Goal: Communication & Community: Share content

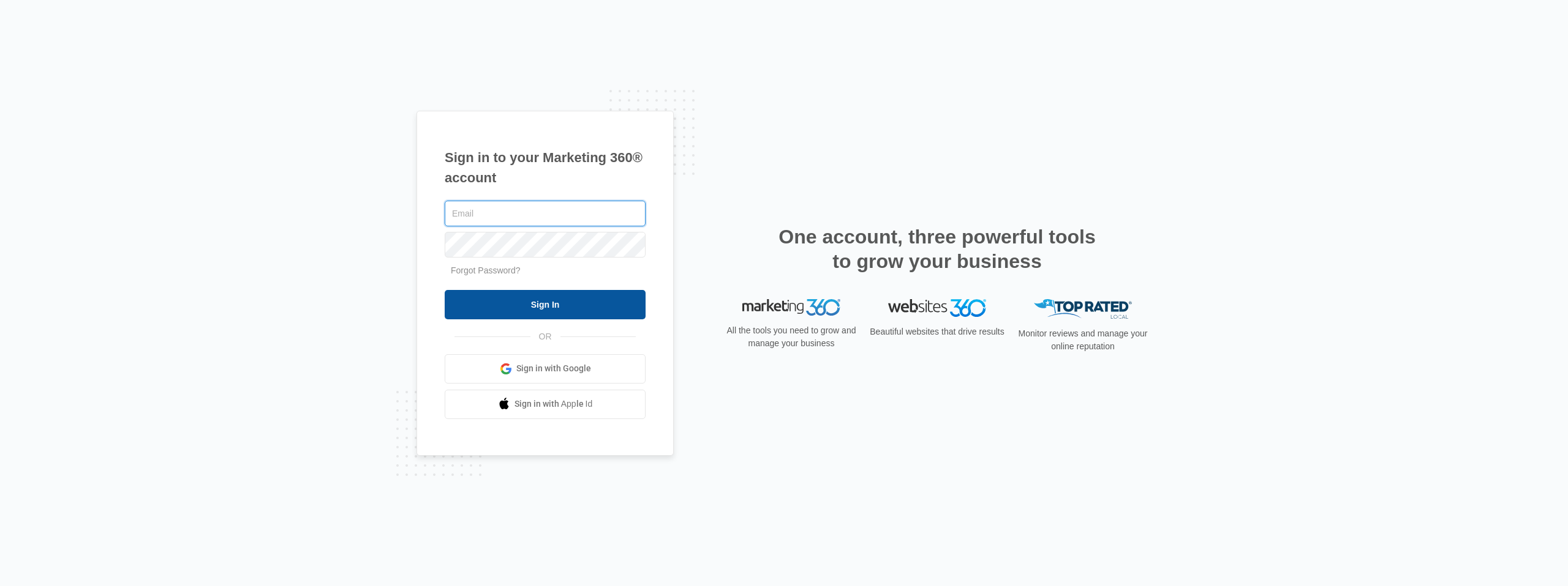
type input "[PERSON_NAME][EMAIL_ADDRESS][PERSON_NAME][PERSON_NAME][DOMAIN_NAME]"
click at [609, 294] on input "Sign In" at bounding box center [545, 304] width 201 height 29
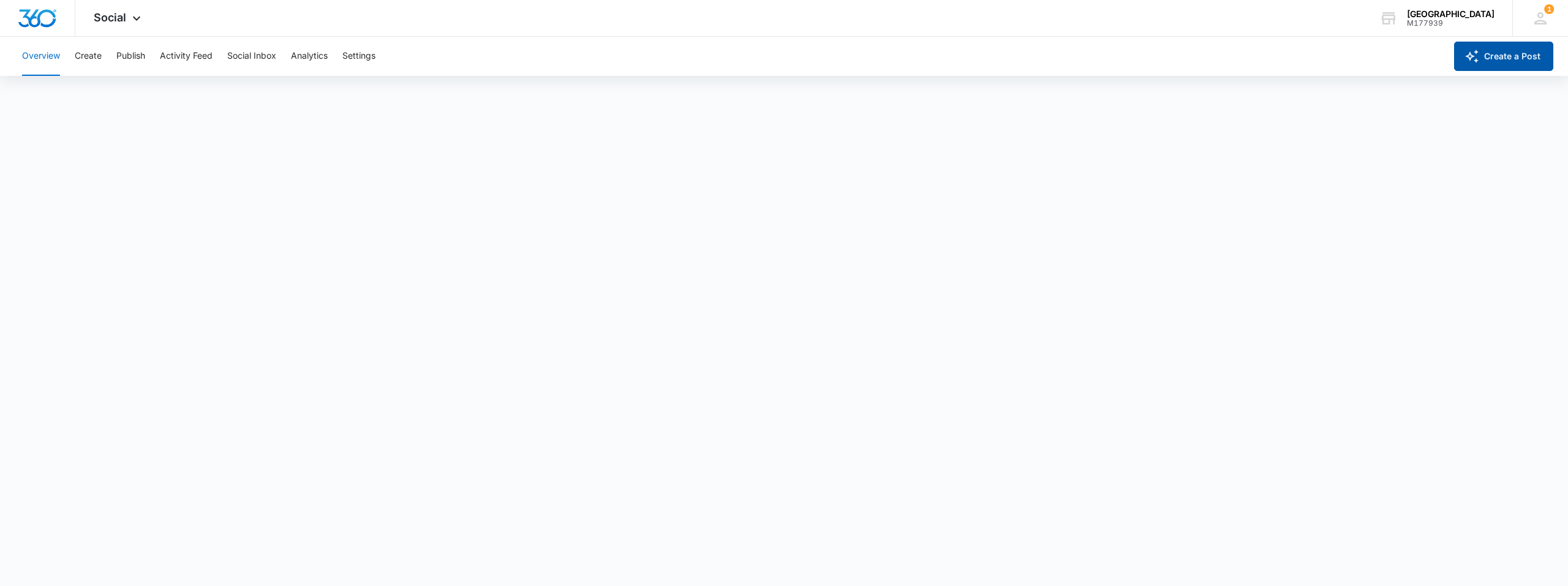
scroll to position [1, 0]
click at [1495, 53] on button "Create a Post" at bounding box center [1504, 56] width 99 height 29
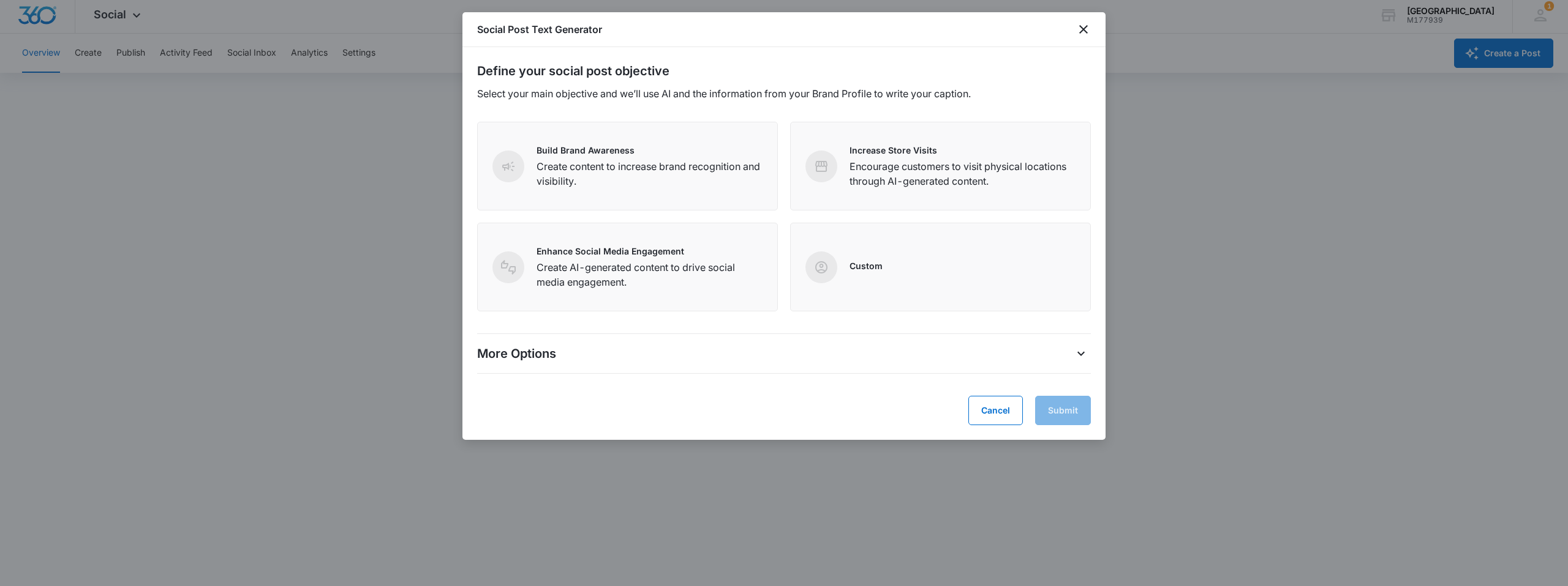
scroll to position [3, 0]
click at [1010, 406] on button "Cancel" at bounding box center [995, 411] width 54 height 29
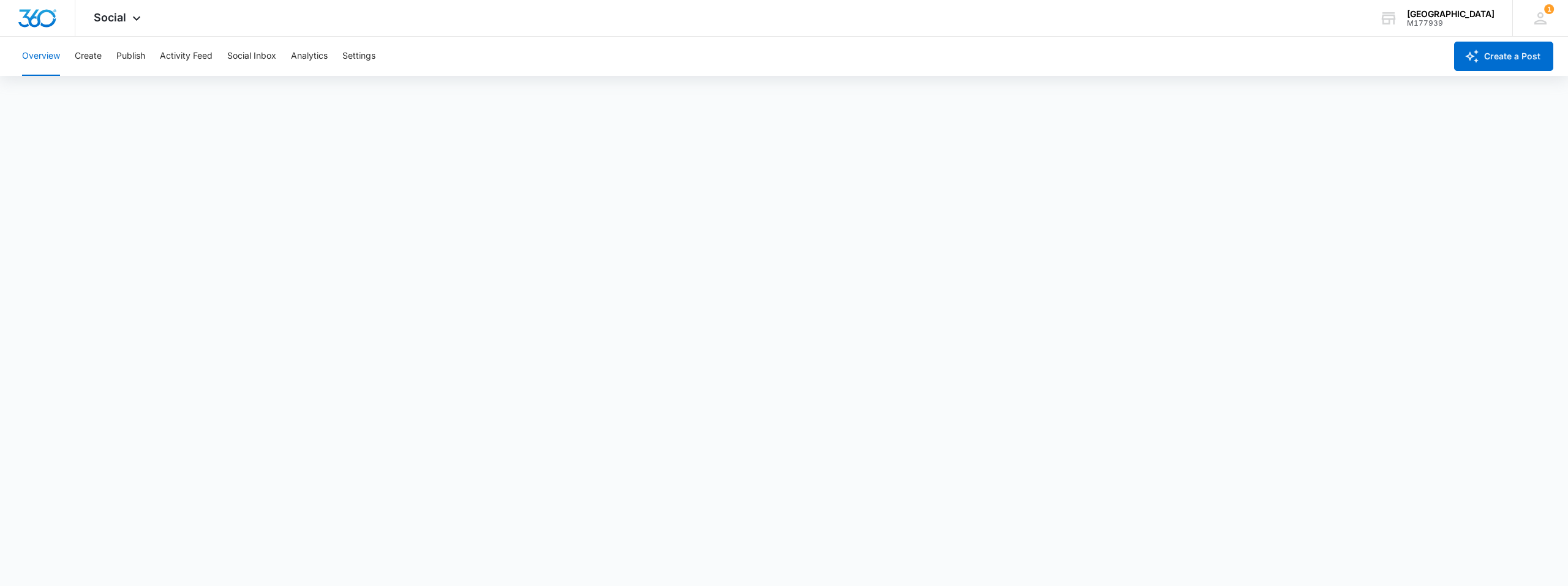
scroll to position [3, 0]
